Goal: Task Accomplishment & Management: Manage account settings

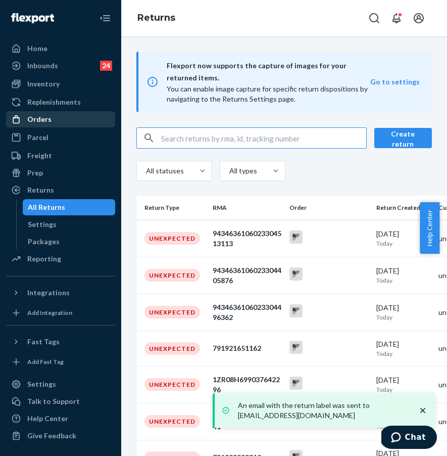
click at [78, 122] on div "Orders" at bounding box center [60, 119] width 107 height 14
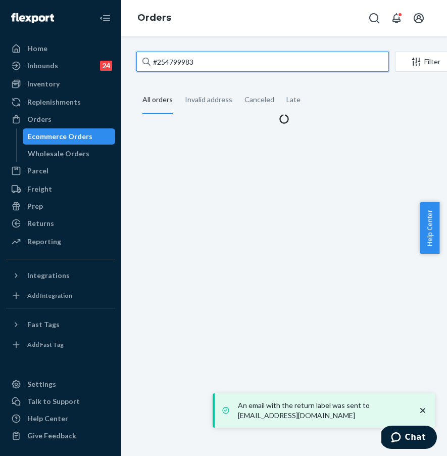
click at [211, 59] on input "#254799983" at bounding box center [262, 62] width 253 height 20
drag, startPoint x: 223, startPoint y: 57, endPoint x: 138, endPoint y: 56, distance: 84.9
click at [138, 56] on input "#254799983" at bounding box center [262, 62] width 253 height 20
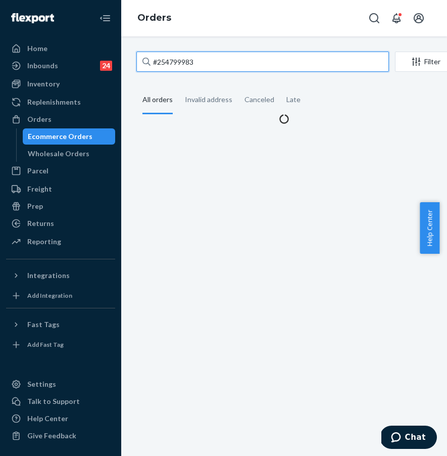
paste input "#255024372"
drag, startPoint x: 256, startPoint y: 61, endPoint x: 139, endPoint y: 55, distance: 117.4
click at [139, 55] on input "#255024372 #254799983" at bounding box center [262, 62] width 253 height 20
paste input "text"
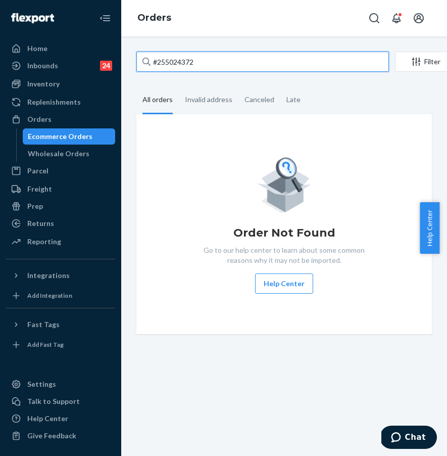
type input "#255024372"
click at [268, 60] on input "#255024372" at bounding box center [262, 62] width 253 height 20
drag, startPoint x: 201, startPoint y: 60, endPoint x: 221, endPoint y: 64, distance: 20.5
click at [201, 60] on input "#255024372" at bounding box center [262, 62] width 253 height 20
drag, startPoint x: 221, startPoint y: 64, endPoint x: 127, endPoint y: 63, distance: 94.0
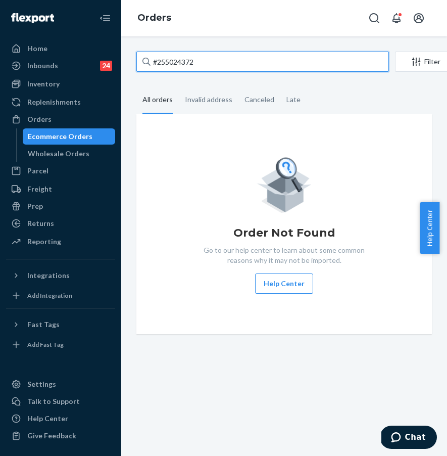
click at [127, 63] on div "#255024372 Filter Import Orders Create order Ecommerce order Removal order All …" at bounding box center [284, 245] width 326 height 419
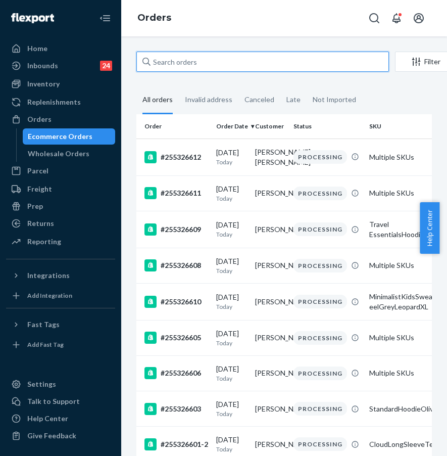
click at [165, 60] on input "text" at bounding box center [262, 62] width 253 height 20
paste input "#255024372"
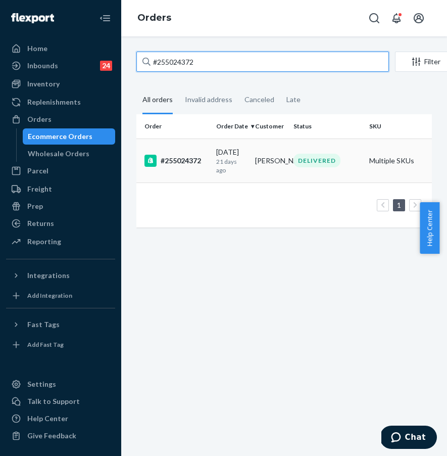
type input "#255024372"
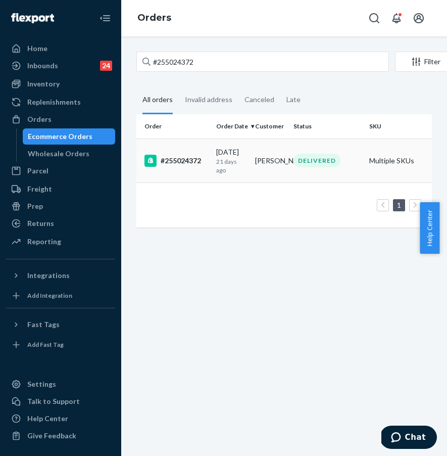
click at [182, 172] on td "#255024372" at bounding box center [174, 160] width 76 height 44
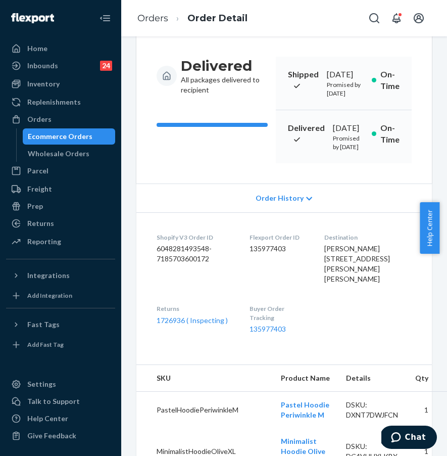
scroll to position [112, 0]
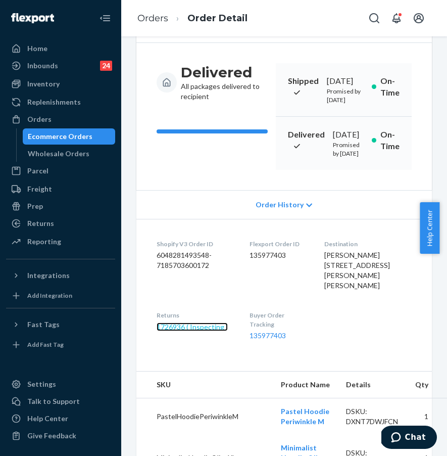
click at [203, 331] on link "1726936 ( Inspecting )" at bounding box center [192, 326] width 71 height 9
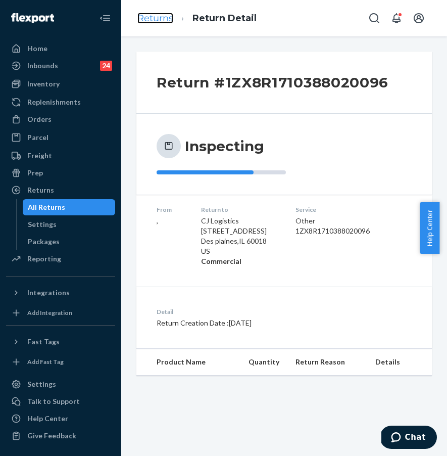
click at [170, 23] on link "Returns" at bounding box center [155, 18] width 36 height 11
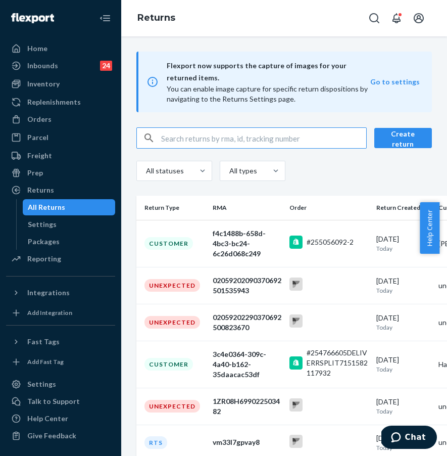
click at [197, 139] on input "text" at bounding box center [263, 138] width 205 height 20
click at [80, 121] on div "Orders" at bounding box center [60, 119] width 107 height 14
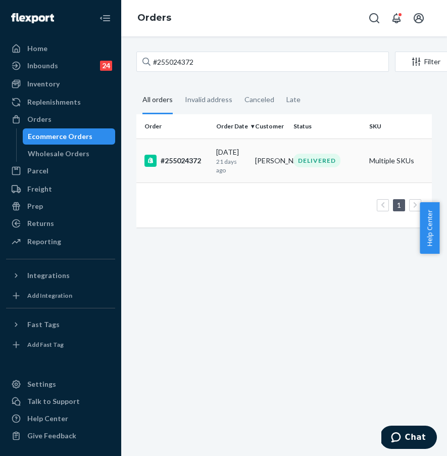
click at [168, 161] on div "#255024372" at bounding box center [176, 161] width 64 height 12
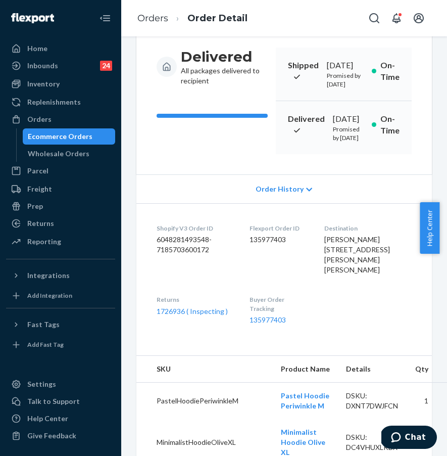
scroll to position [167, 0]
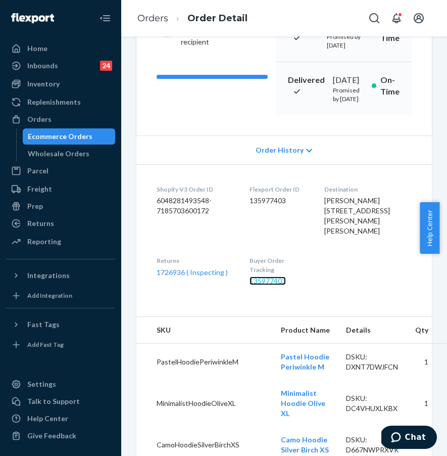
click at [282, 285] on link "135977403" at bounding box center [268, 280] width 36 height 9
click at [0, 0] on div "Home Inbounds 24 Shipping Plans Problems 24 Inventory Products Replenishments O…" at bounding box center [223, 228] width 447 height 456
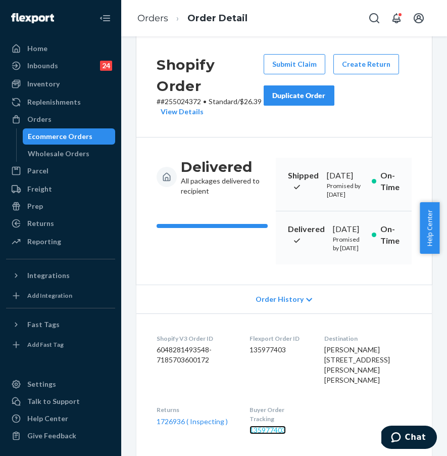
scroll to position [0, 0]
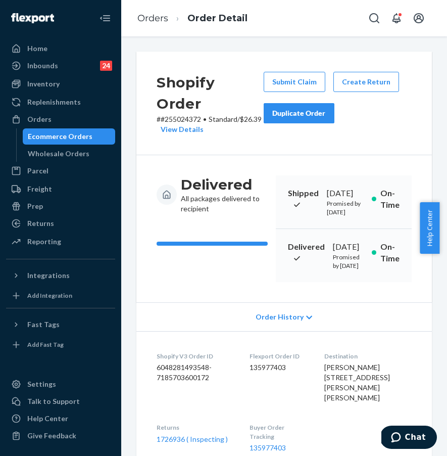
click at [311, 121] on button "Duplicate Order" at bounding box center [299, 113] width 71 height 20
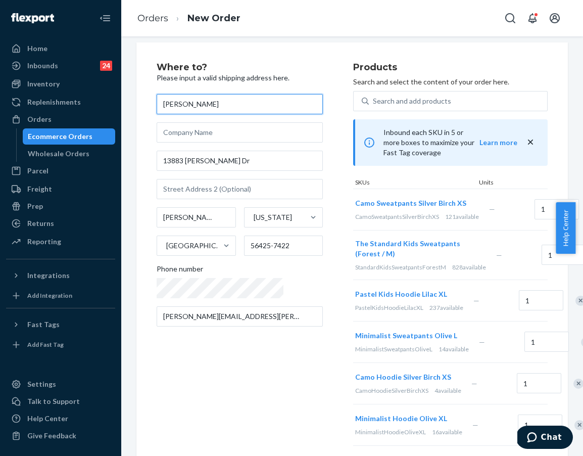
scroll to position [11, 0]
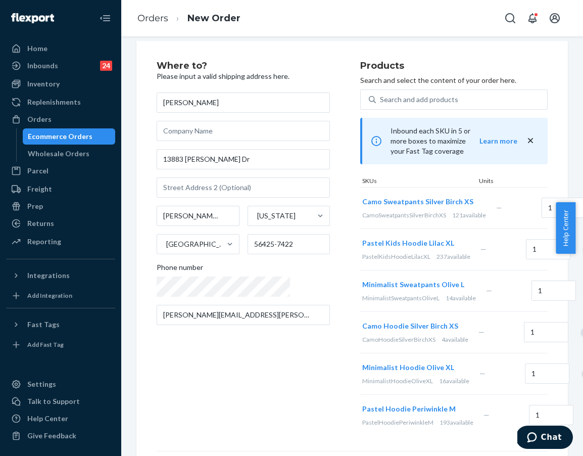
click at [439, 255] on div "Remove Item" at bounding box center [587, 249] width 10 height 10
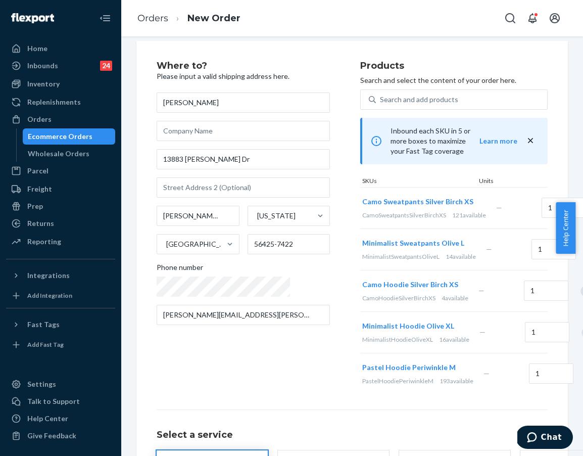
click at [439, 296] on div "Remove Item" at bounding box center [585, 291] width 10 height 10
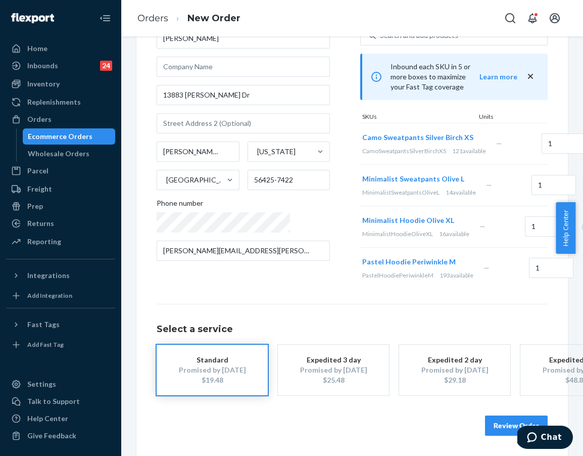
scroll to position [119, 0]
click at [439, 418] on button "Review Order" at bounding box center [516, 425] width 63 height 20
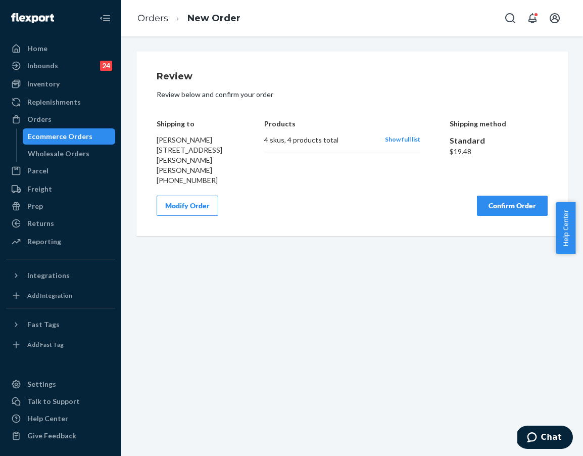
scroll to position [0, 0]
click at [208, 199] on button "Modify Order" at bounding box center [188, 205] width 62 height 20
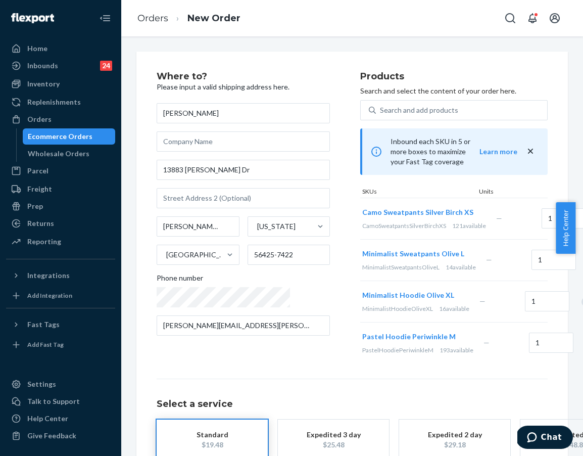
click at [240, 154] on div "[PERSON_NAME] [STREET_ADDRESS][PERSON_NAME][PERSON_NAME][US_STATE][PHONE_NUMBER…" at bounding box center [243, 219] width 173 height 232
click at [242, 169] on input "13883 [PERSON_NAME] Dr" at bounding box center [243, 170] width 173 height 20
type input "13883 [PERSON_NAME] Dr N"
type input "56425"
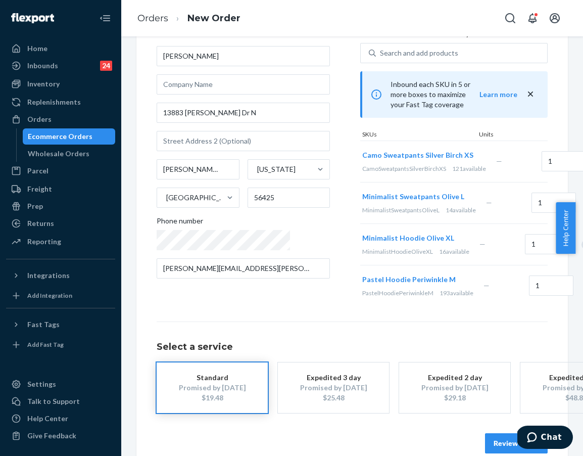
scroll to position [119, 0]
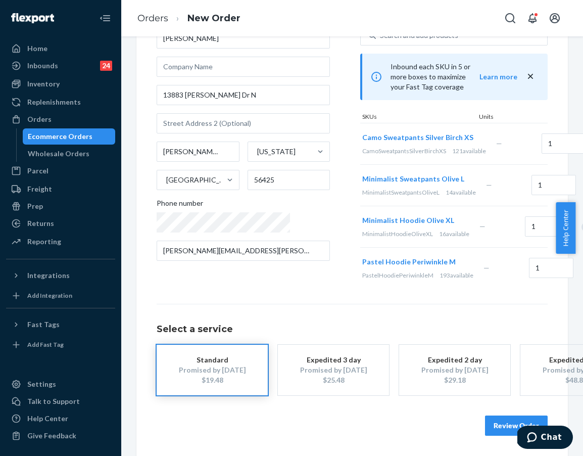
click at [439, 415] on button "Review Order" at bounding box center [516, 425] width 63 height 20
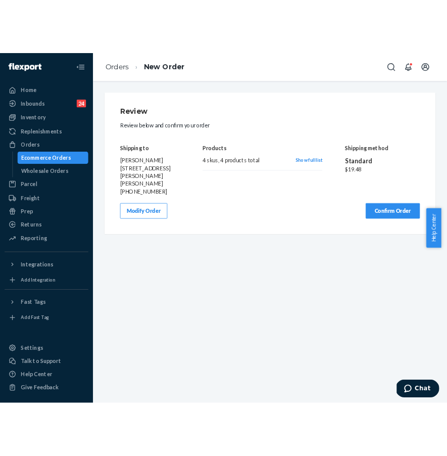
scroll to position [0, 0]
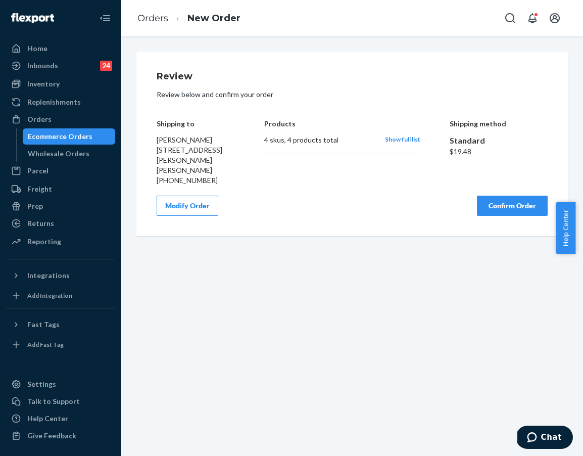
click at [439, 200] on button "Confirm Order" at bounding box center [512, 205] width 71 height 20
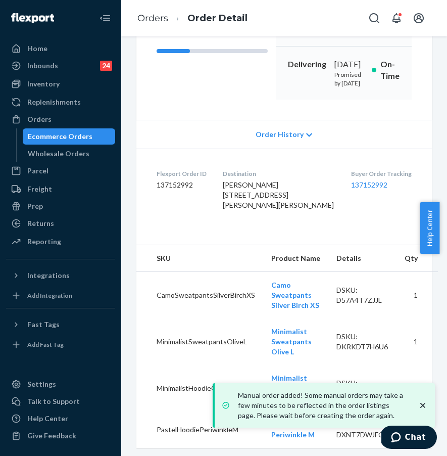
scroll to position [191, 0]
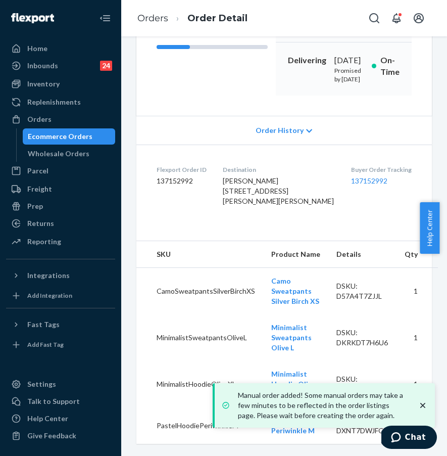
click at [365, 210] on div "Buyer Order Tracking 137152992" at bounding box center [381, 187] width 61 height 45
drag, startPoint x: 331, startPoint y: 208, endPoint x: 383, endPoint y: 206, distance: 51.6
click at [383, 206] on dl "Flexport Order ID 137152992 Destination [PERSON_NAME] [STREET_ADDRESS][PERSON_N…" at bounding box center [284, 187] width 296 height 86
copy link "137152992"
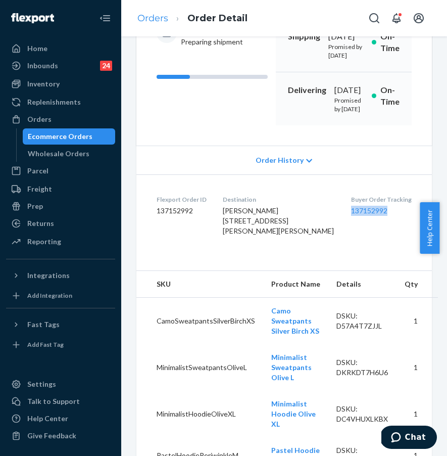
scroll to position [119, 0]
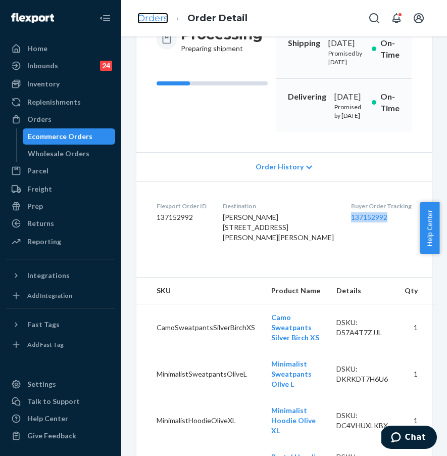
click at [150, 19] on link "Orders" at bounding box center [152, 18] width 31 height 11
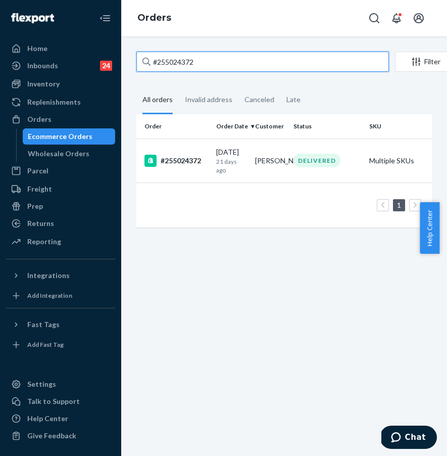
click at [220, 54] on input "#255024372" at bounding box center [262, 62] width 253 height 20
drag, startPoint x: 230, startPoint y: 55, endPoint x: 132, endPoint y: 57, distance: 98.0
click at [132, 57] on div "#255024372 Filter Import Orders Create order Ecommerce order Removal order All …" at bounding box center [284, 145] width 311 height 186
paste input "0055"
drag, startPoint x: 229, startPoint y: 61, endPoint x: 148, endPoint y: 62, distance: 81.8
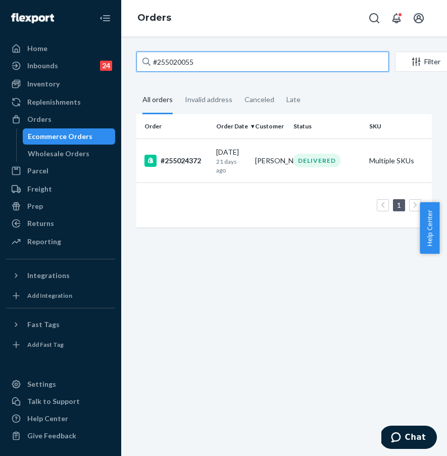
click at [148, 62] on div "#255020055" at bounding box center [262, 62] width 253 height 20
click at [148, 62] on input "#255020055" at bounding box center [262, 62] width 253 height 20
type input "#255020055"
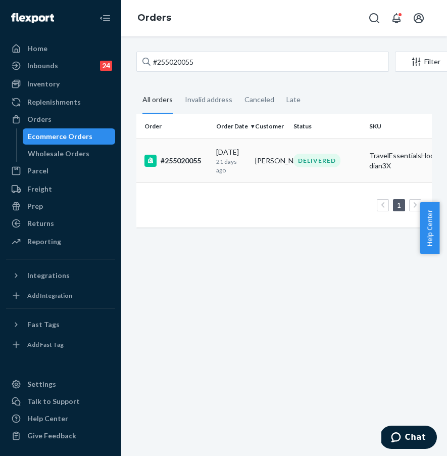
click at [176, 159] on div "#255020055" at bounding box center [176, 161] width 64 height 12
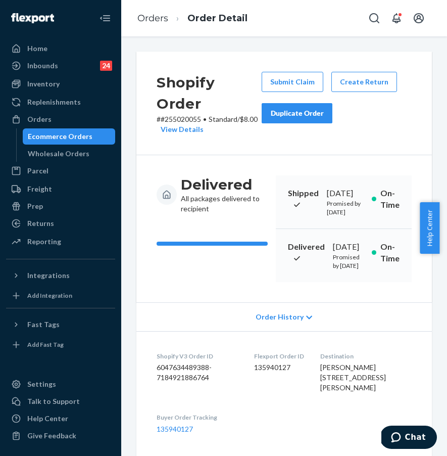
click at [372, 150] on div "Shopify Order # #255020055 • Standard / $8.00 View Details Submit Claim Create …" at bounding box center [284, 104] width 296 height 104
click at [286, 85] on button "Submit Claim" at bounding box center [293, 82] width 62 height 20
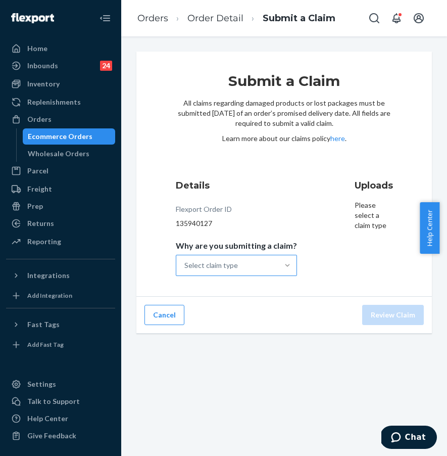
click at [278, 270] on div at bounding box center [287, 265] width 18 height 10
click at [185, 270] on input "Why are you submitting a claim? Select claim type" at bounding box center [184, 265] width 1 height 10
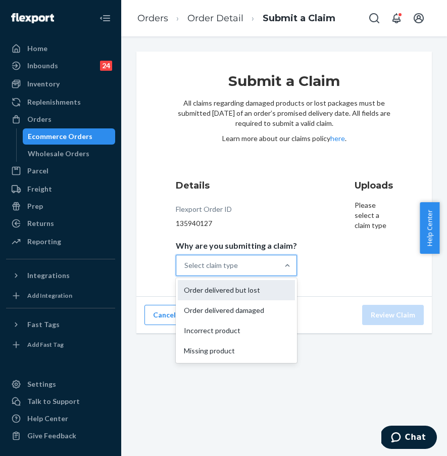
click at [243, 288] on div "Order delivered but lost" at bounding box center [236, 290] width 117 height 20
click at [185, 270] on input "Why are you submitting a claim? option Order delivered but lost focused, 1 of 4…" at bounding box center [184, 265] width 1 height 10
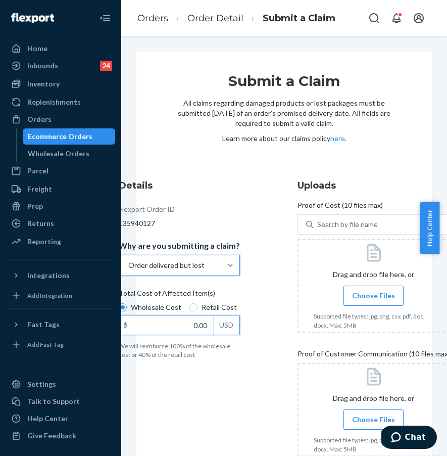
click at [162, 323] on input "0.00" at bounding box center [166, 324] width 94 height 19
drag, startPoint x: 187, startPoint y: 328, endPoint x: 206, endPoint y: 328, distance: 19.2
click at [206, 328] on input "0.00" at bounding box center [166, 324] width 94 height 19
type input "47.00"
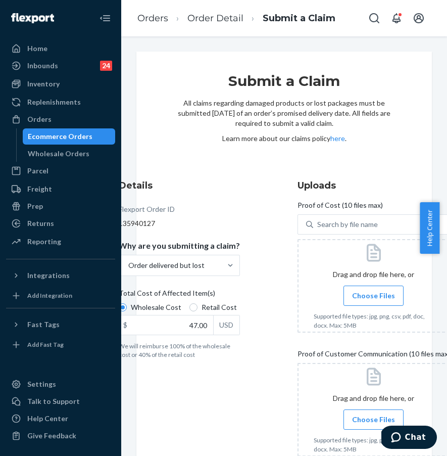
click at [265, 311] on div "Details Flexport Order ID 135940127 Why are you submitting a claim? Order deliv…" at bounding box center [284, 321] width 331 height 285
click at [344, 290] on label "Choose Files" at bounding box center [374, 295] width 60 height 20
click at [373, 290] on input "Choose Files" at bounding box center [373, 295] width 1 height 11
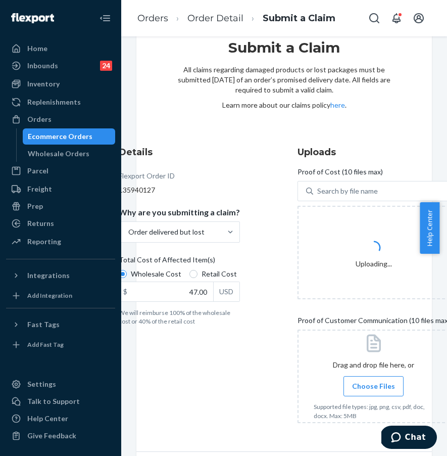
scroll to position [74, 0]
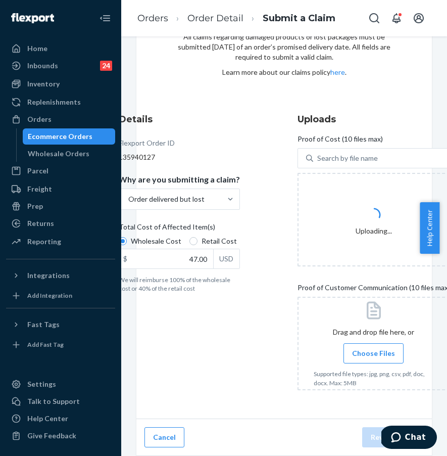
click at [357, 348] on span "Choose Files" at bounding box center [373, 353] width 43 height 10
click at [373, 348] on input "Choose Files" at bounding box center [373, 353] width 1 height 11
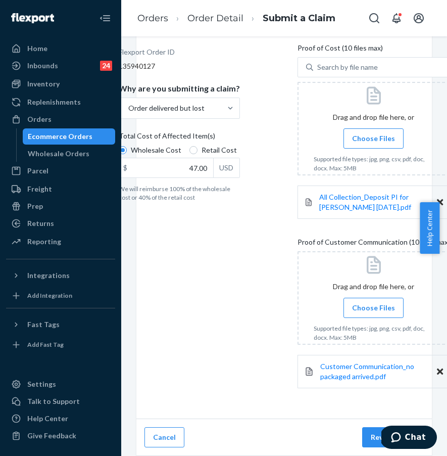
scroll to position [165, 0]
click at [364, 427] on button "Review Claim" at bounding box center [393, 437] width 62 height 20
click at [364, 427] on div "Submit a Claim All claims regarding damaged products or lost packages must be s…" at bounding box center [284, 245] width 326 height 419
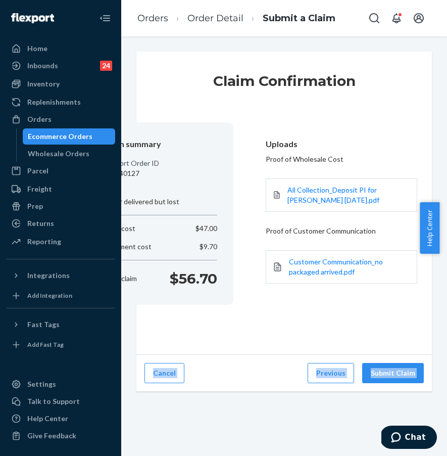
scroll to position [0, 0]
click at [391, 372] on button "Submit Claim" at bounding box center [393, 373] width 62 height 20
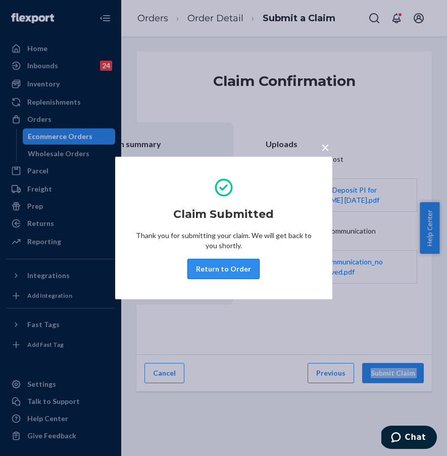
click at [226, 265] on button "Return to Order" at bounding box center [223, 269] width 72 height 20
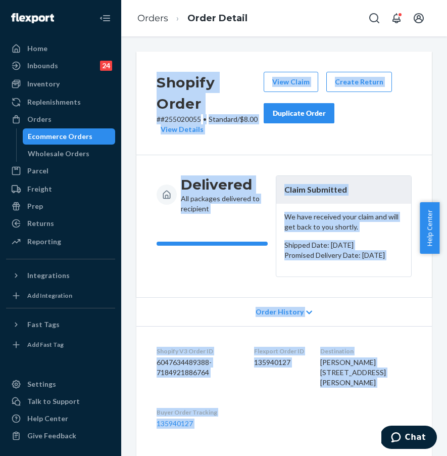
click at [374, 314] on div "Order History" at bounding box center [284, 311] width 296 height 29
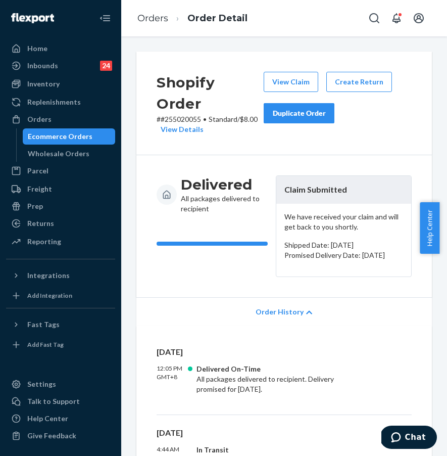
click at [373, 313] on div "Order History" at bounding box center [284, 311] width 296 height 29
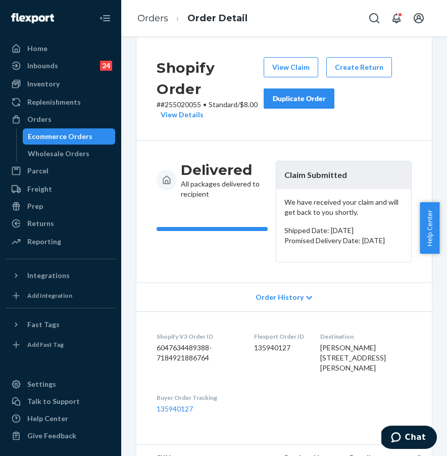
scroll to position [17, 0]
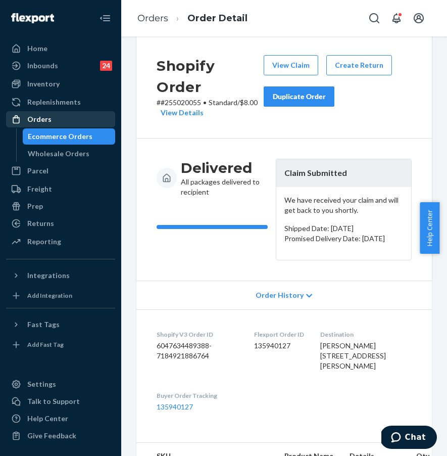
click at [52, 116] on div "Orders" at bounding box center [60, 119] width 107 height 14
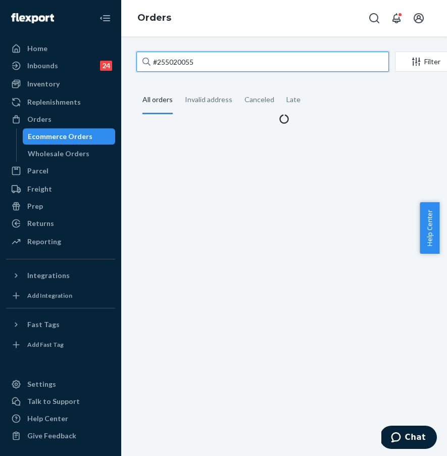
drag, startPoint x: 219, startPoint y: 61, endPoint x: 136, endPoint y: 60, distance: 82.9
click at [136, 60] on input "#255020055" at bounding box center [262, 62] width 253 height 20
paste input "385166"
type input "#253851665"
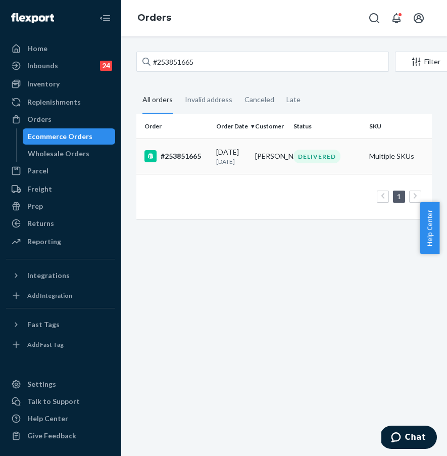
click at [176, 162] on div "#253851665" at bounding box center [176, 156] width 64 height 12
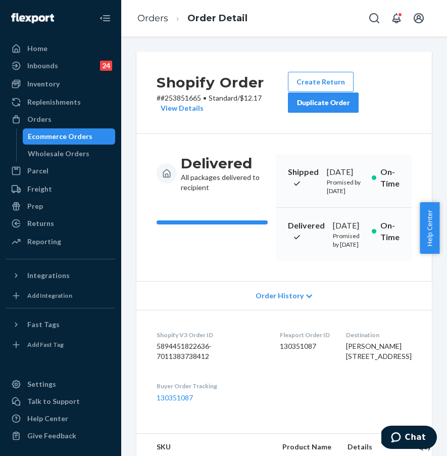
click at [320, 101] on div "Duplicate Order" at bounding box center [324, 102] width 54 height 10
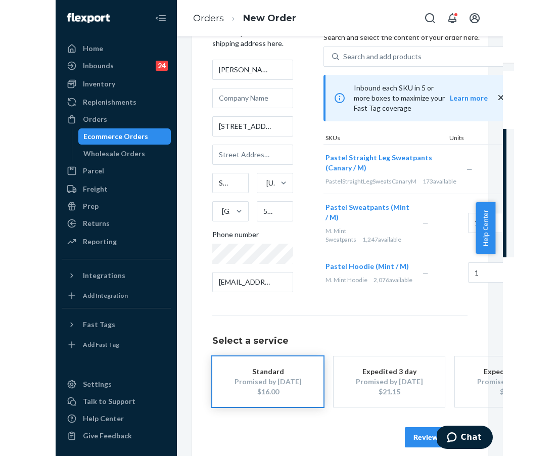
scroll to position [73, 0]
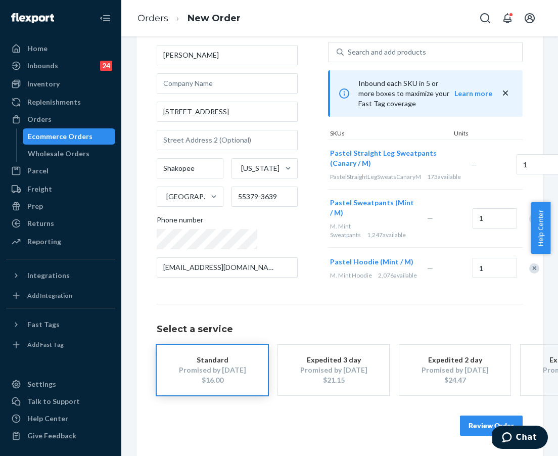
click at [439, 282] on div "Where to? Please input a valid shipping address here. [PERSON_NAME] [STREET_ADD…" at bounding box center [340, 225] width 366 height 422
click at [439, 416] on button "Review Order" at bounding box center [491, 425] width 63 height 20
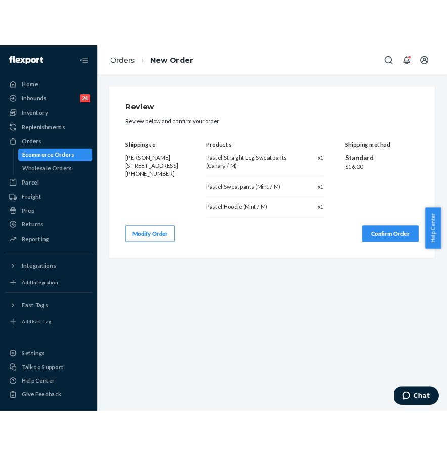
scroll to position [0, 0]
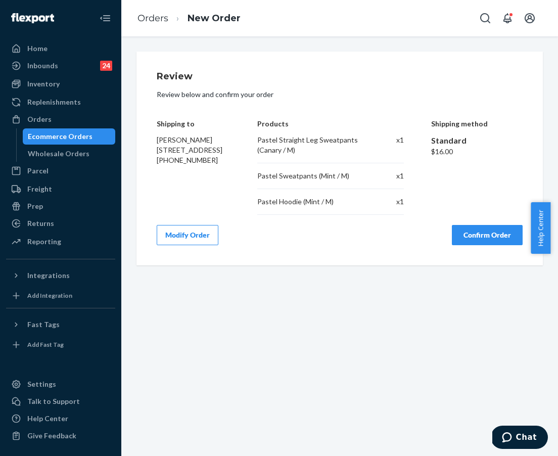
click at [439, 237] on button "Confirm Order" at bounding box center [487, 235] width 71 height 20
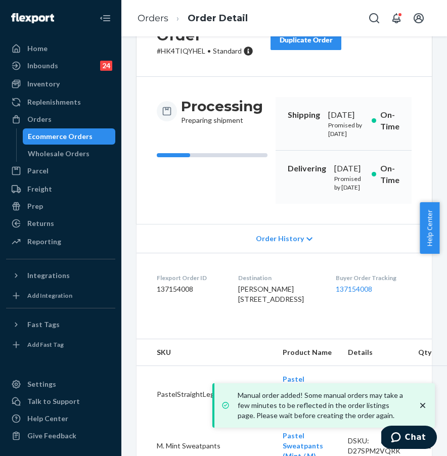
scroll to position [181, 0]
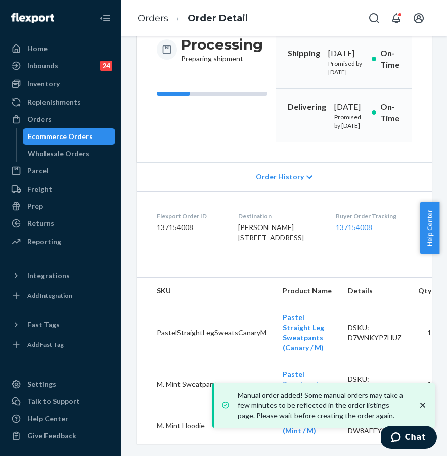
click at [366, 247] on div "Buyer Order Tracking 137154008" at bounding box center [373, 229] width 76 height 35
drag, startPoint x: 334, startPoint y: 216, endPoint x: 388, endPoint y: 216, distance: 54.6
click at [388, 216] on dl "Flexport Order ID 137154008 Destination [PERSON_NAME] [STREET_ADDRESS] US Buyer…" at bounding box center [283, 229] width 295 height 76
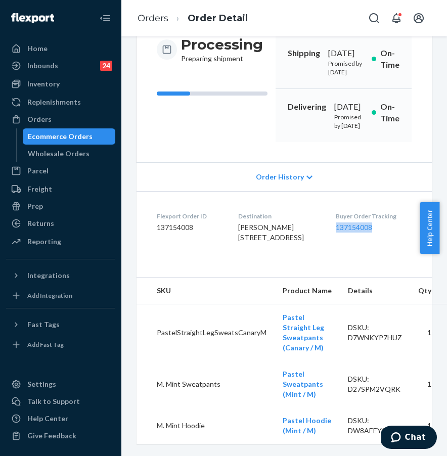
copy link "137154008"
click at [58, 123] on div "Orders" at bounding box center [60, 119] width 107 height 14
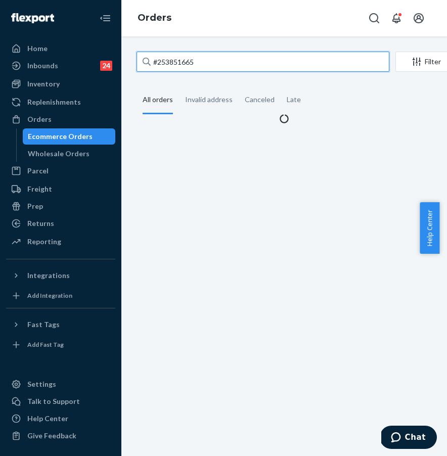
click at [212, 61] on input "#253851665" at bounding box center [262, 62] width 253 height 20
drag, startPoint x: 148, startPoint y: 65, endPoint x: 138, endPoint y: 64, distance: 9.7
click at [142, 65] on div "#253851665" at bounding box center [262, 62] width 253 height 20
paste input "5249224"
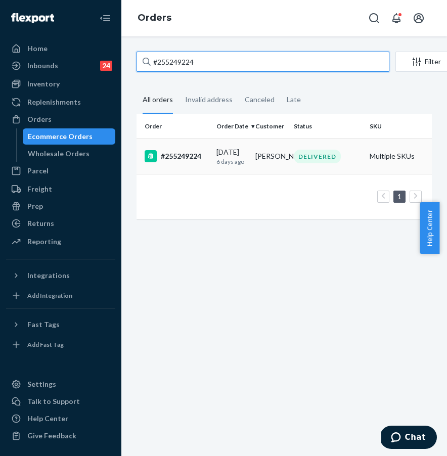
type input "#255249224"
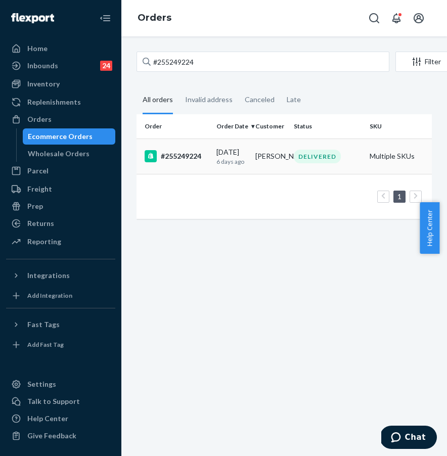
click at [185, 157] on div "#255249224" at bounding box center [176, 156] width 64 height 12
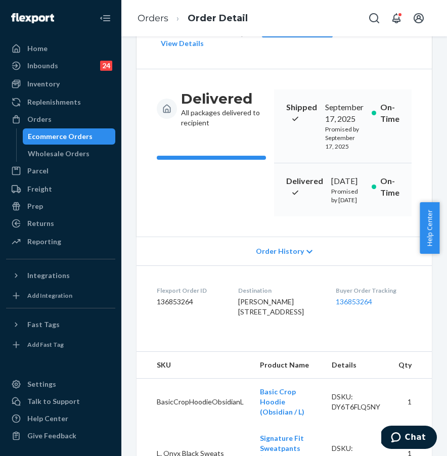
scroll to position [87, 0]
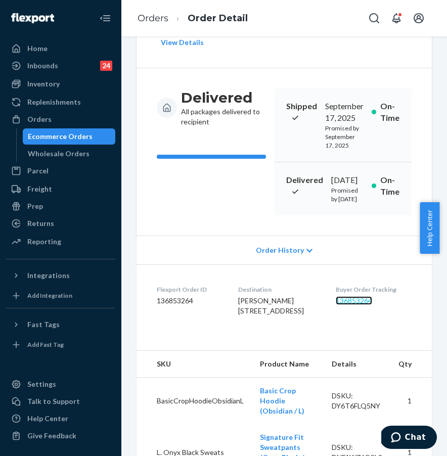
click at [356, 305] on link "136853264" at bounding box center [353, 300] width 36 height 9
click at [351, 305] on link "136853264" at bounding box center [353, 300] width 36 height 9
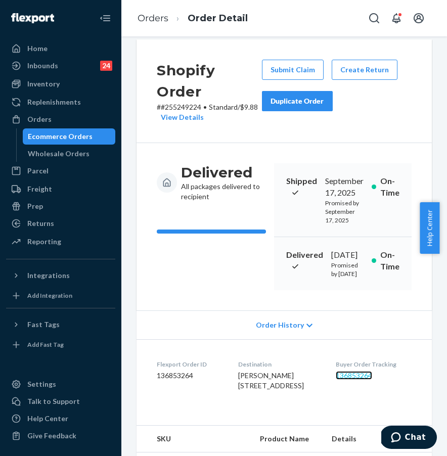
scroll to position [0, 0]
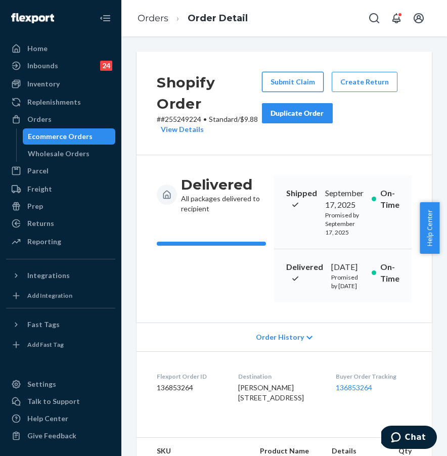
click at [289, 83] on button "Submit Claim" at bounding box center [293, 82] width 62 height 20
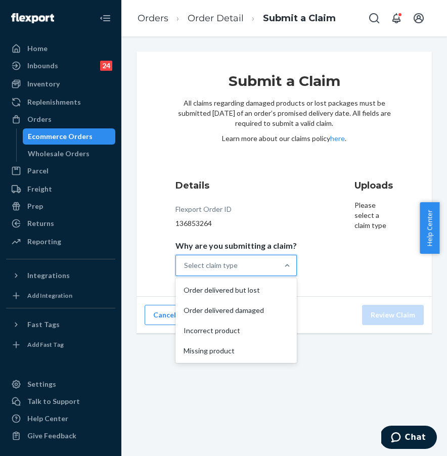
click at [257, 269] on div "Select claim type" at bounding box center [227, 265] width 102 height 20
click at [185, 269] on input "Why are you submitting a claim? option Order delivered but lost focused, 1 of 4…" at bounding box center [184, 265] width 1 height 10
click at [250, 288] on div "Order delivered but lost" at bounding box center [235, 290] width 117 height 20
click at [185, 270] on input "Why are you submitting a claim? option Order delivered but lost focused, 0 of 4…" at bounding box center [184, 265] width 1 height 10
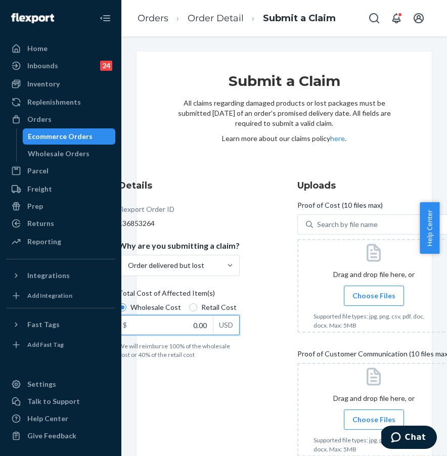
drag, startPoint x: 174, startPoint y: 326, endPoint x: 223, endPoint y: 326, distance: 48.5
click at [223, 327] on div "$ 0.00 USD" at bounding box center [178, 325] width 121 height 20
type input "79.00"
click at [339, 306] on div at bounding box center [373, 285] width 153 height 93
click at [354, 292] on span "Choose Files" at bounding box center [373, 295] width 43 height 10
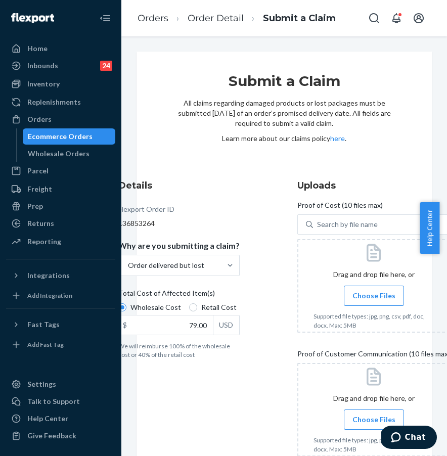
click at [373, 292] on input "Choose Files" at bounding box center [373, 295] width 1 height 11
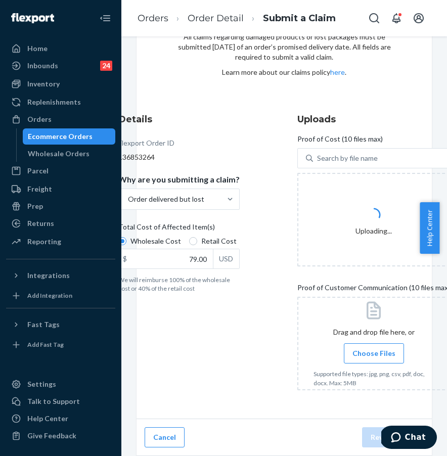
scroll to position [74, 0]
click at [359, 348] on span "Choose Files" at bounding box center [373, 353] width 43 height 10
click at [373, 348] on input "Choose Files" at bounding box center [373, 353] width 1 height 11
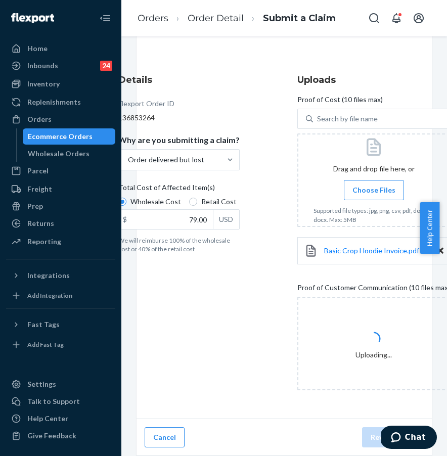
scroll to position [113, 0]
click at [364, 185] on span "Choose Files" at bounding box center [373, 190] width 43 height 10
click at [373, 184] on input "Choose Files" at bounding box center [373, 189] width 1 height 11
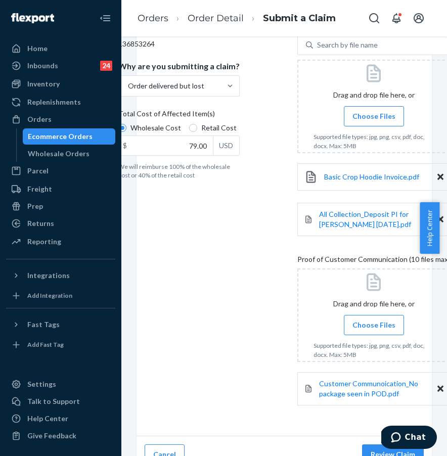
scroll to position [204, 0]
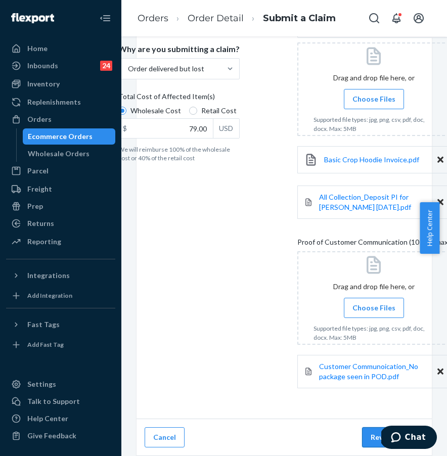
click at [372, 427] on button "Review Claim" at bounding box center [393, 437] width 62 height 20
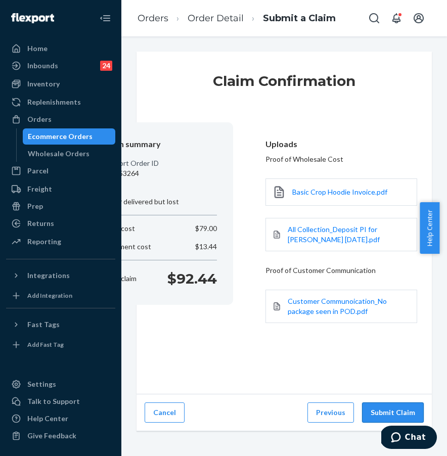
click at [373, 410] on button "Submit Claim" at bounding box center [393, 412] width 62 height 20
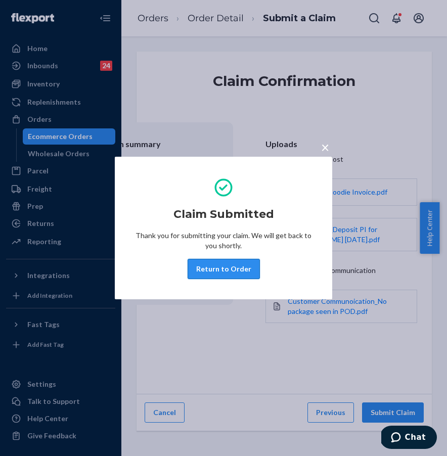
click at [226, 266] on button "Return to Order" at bounding box center [223, 269] width 72 height 20
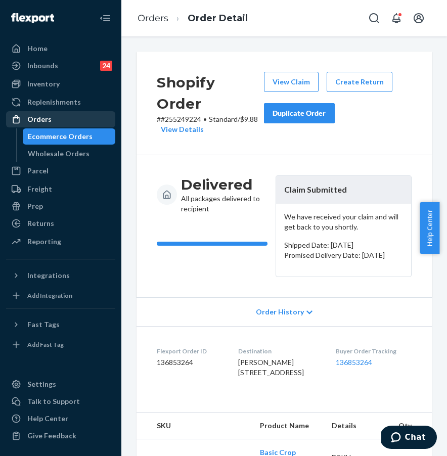
click at [57, 124] on div "Orders" at bounding box center [60, 119] width 107 height 14
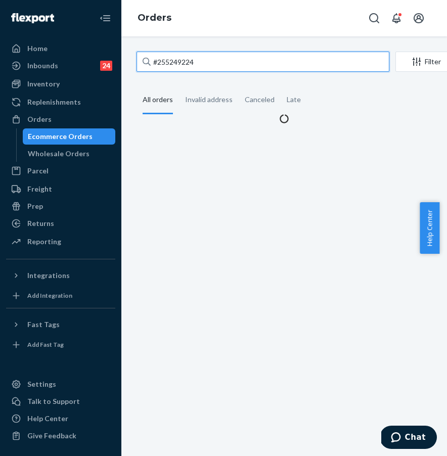
click at [225, 59] on input "#255249224" at bounding box center [262, 62] width 253 height 20
drag, startPoint x: 231, startPoint y: 60, endPoint x: 146, endPoint y: 61, distance: 85.4
click at [146, 61] on div "#255249224" at bounding box center [262, 62] width 253 height 20
paste input "[PERSON_NAME]"
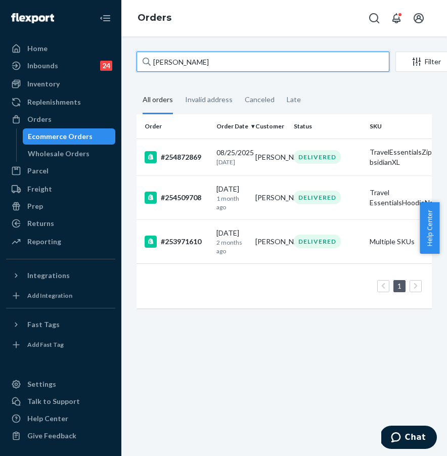
paste input "#255124007"
drag, startPoint x: 239, startPoint y: 62, endPoint x: 147, endPoint y: 61, distance: 92.4
click at [147, 61] on div "[PERSON_NAME]" at bounding box center [262, 62] width 253 height 20
click at [147, 61] on input "[PERSON_NAME]" at bounding box center [262, 62] width 253 height 20
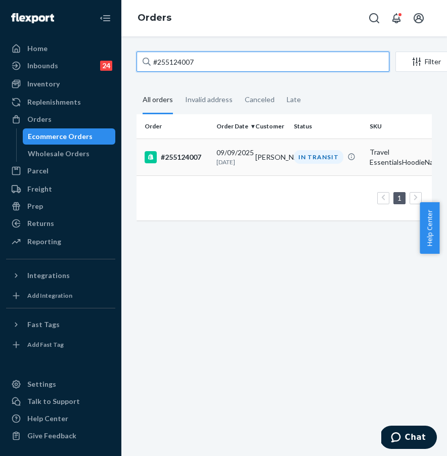
type input "#255124007"
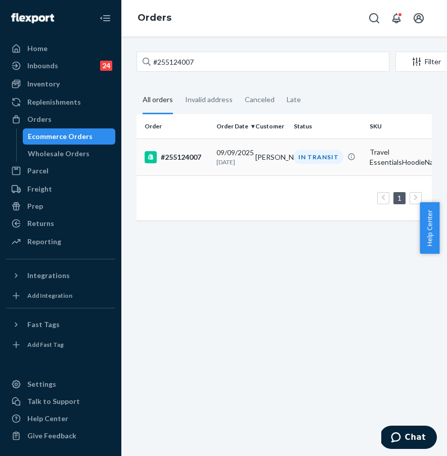
click at [183, 163] on div "#255124007" at bounding box center [176, 157] width 64 height 12
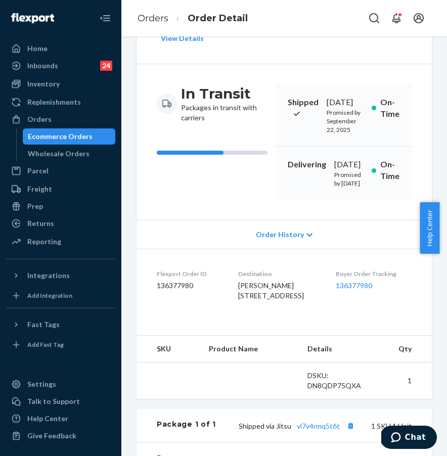
scroll to position [206, 0]
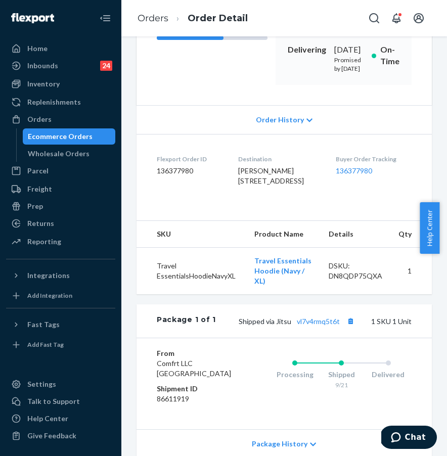
drag, startPoint x: 232, startPoint y: 213, endPoint x: 290, endPoint y: 221, distance: 58.2
click at [290, 185] on span "[PERSON_NAME] [STREET_ADDRESS]" at bounding box center [271, 175] width 66 height 19
copy span "[STREET_ADDRESS]"
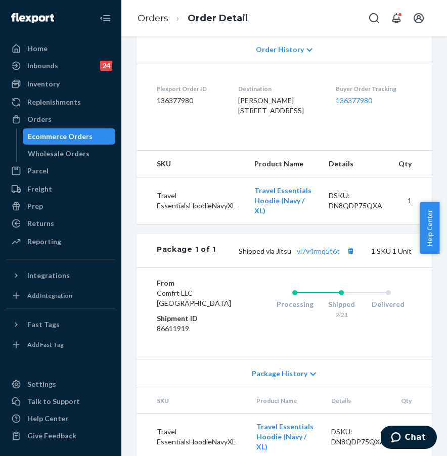
scroll to position [277, 0]
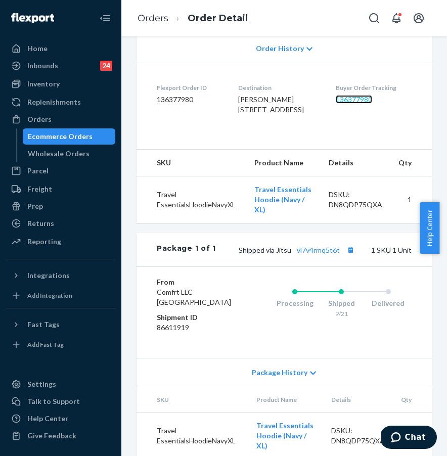
click at [349, 104] on link "136377980" at bounding box center [353, 99] width 36 height 9
click at [83, 108] on div "Replenishments" at bounding box center [60, 102] width 107 height 14
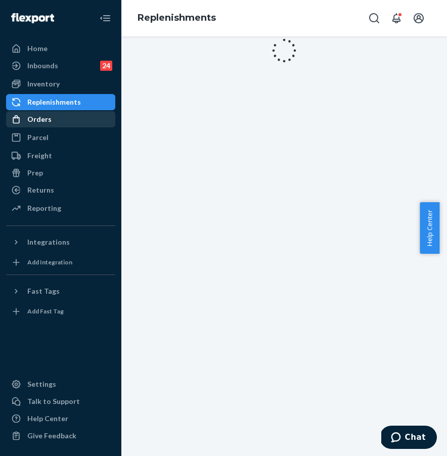
click at [82, 115] on div "Orders" at bounding box center [60, 119] width 107 height 14
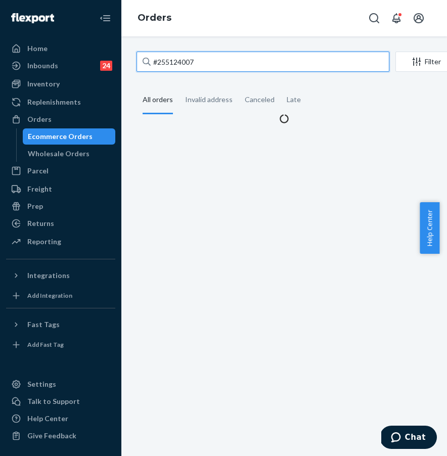
click at [218, 70] on input "#255124007" at bounding box center [262, 62] width 253 height 20
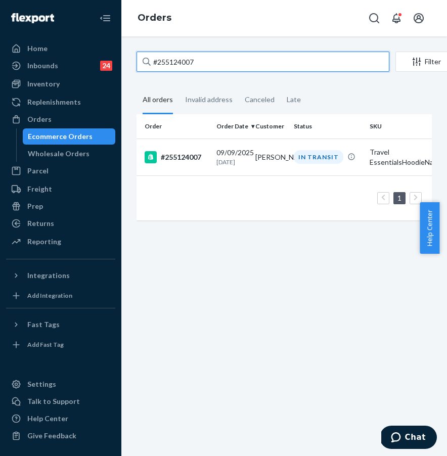
drag, startPoint x: 223, startPoint y: 67, endPoint x: 163, endPoint y: 68, distance: 59.6
click at [163, 68] on input "#255124007" at bounding box center [262, 62] width 253 height 20
drag, startPoint x: 173, startPoint y: 62, endPoint x: 144, endPoint y: 60, distance: 28.9
click at [144, 60] on div "#255124007" at bounding box center [262, 62] width 253 height 20
paste input "3564188"
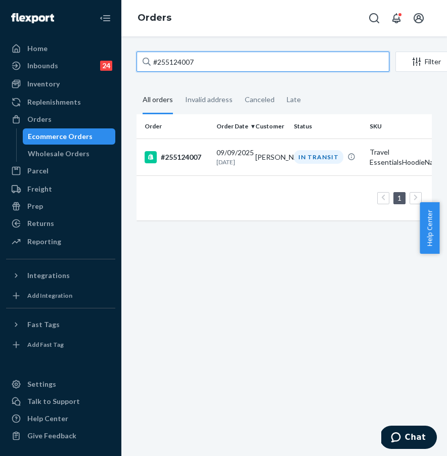
type input "#253564188"
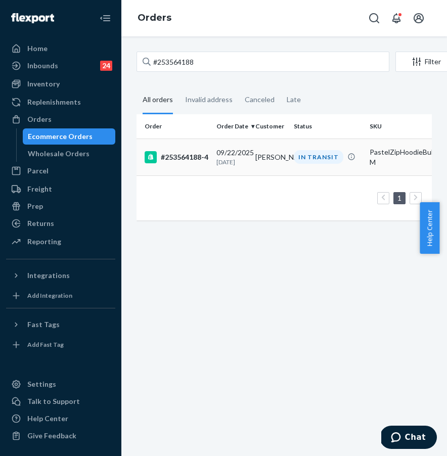
click at [193, 158] on div "#253564188-4" at bounding box center [176, 157] width 64 height 12
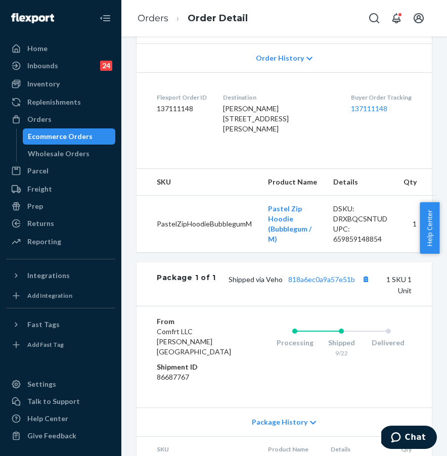
scroll to position [137, 0]
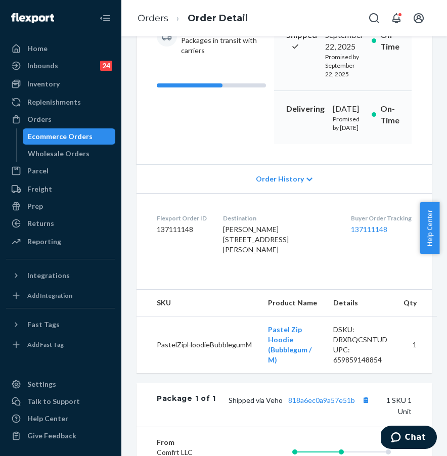
click at [366, 259] on div "Buyer Order Tracking 137111148" at bounding box center [381, 236] width 61 height 45
click at [360, 233] on link "137111148" at bounding box center [369, 229] width 36 height 9
click at [351, 233] on link "137111148" at bounding box center [369, 229] width 36 height 9
